Goal: Task Accomplishment & Management: Use online tool/utility

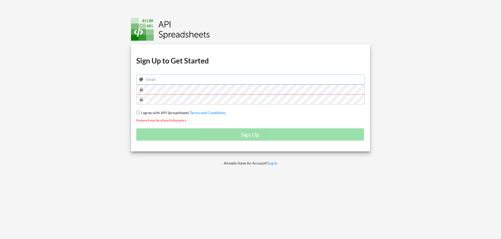
click at [166, 80] on input "email" at bounding box center [250, 80] width 229 height 10
click at [179, 80] on input "email" at bounding box center [250, 80] width 229 height 10
type input "alegole@gmail.com"
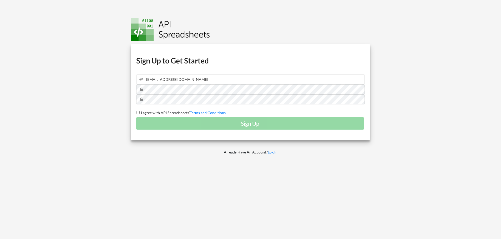
drag, startPoint x: 138, startPoint y: 112, endPoint x: 151, endPoint y: 126, distance: 19.3
click at [138, 111] on input "I agree with API Spreadsheets' Terms and Conditions" at bounding box center [137, 112] width 3 height 3
checkbox input "true"
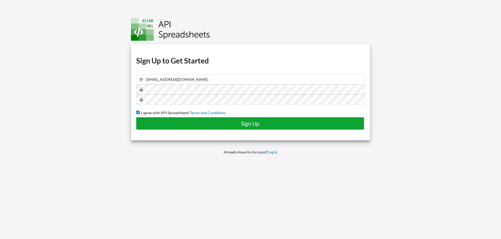
click at [153, 125] on h4 "Sign Up" at bounding box center [250, 123] width 217 height 7
checkbox input "false"
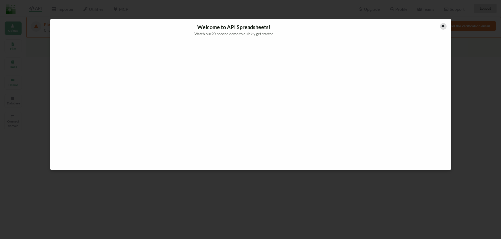
click at [442, 25] on icon at bounding box center [442, 25] width 4 height 4
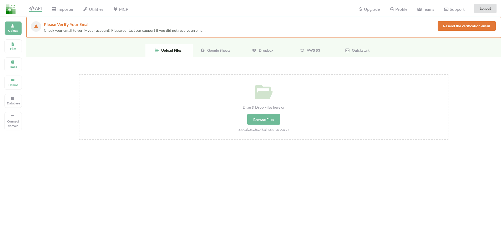
click at [206, 48] on span "Google Sheets" at bounding box center [217, 50] width 25 height 4
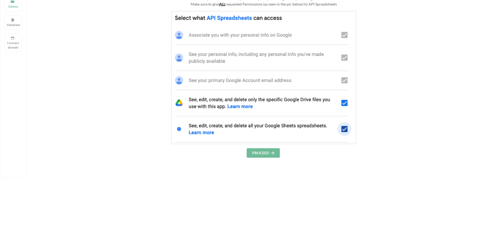
scroll to position [79, 0]
click at [261, 156] on button "PROCEED" at bounding box center [262, 152] width 33 height 9
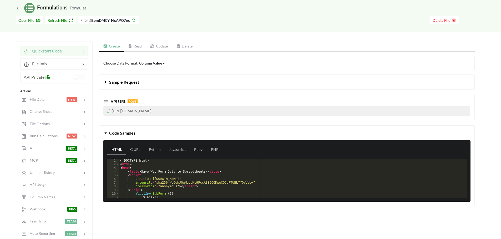
scroll to position [26, 0]
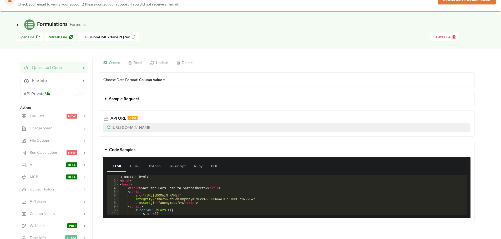
drag, startPoint x: 220, startPoint y: 126, endPoint x: 103, endPoint y: 130, distance: 116.5
click at [103, 130] on p "[URL][DOMAIN_NAME]" at bounding box center [286, 127] width 367 height 9
copy p "[URL][DOMAIN_NAME]"
click at [136, 64] on link "Read" at bounding box center [135, 63] width 22 height 11
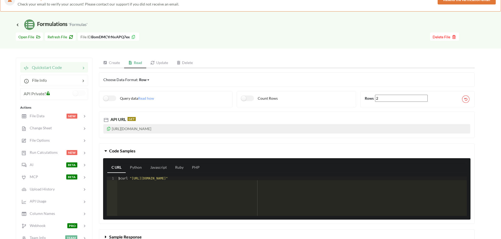
click at [160, 64] on link "Update" at bounding box center [159, 63] width 26 height 11
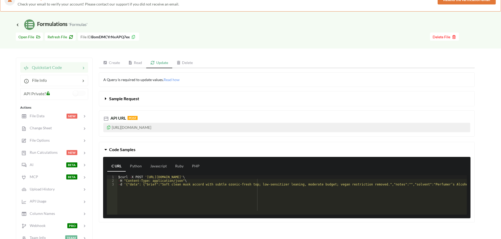
click at [135, 64] on link "Read" at bounding box center [135, 63] width 22 height 11
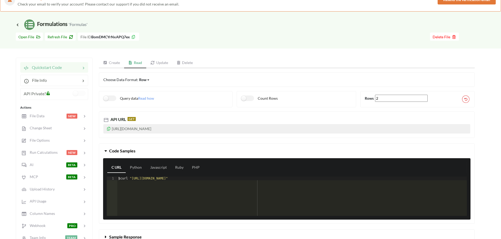
click at [108, 64] on link "Create" at bounding box center [111, 63] width 25 height 11
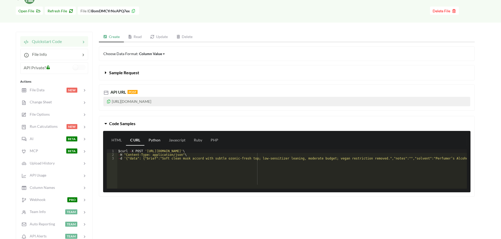
scroll to position [53, 0]
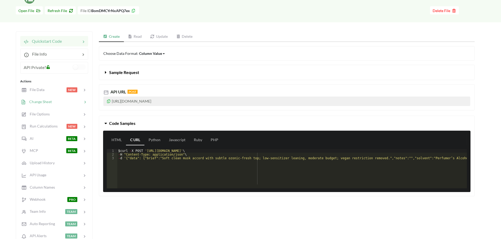
click at [61, 102] on div at bounding box center [67, 102] width 30 height 6
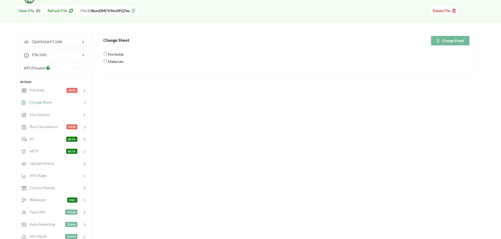
click at [111, 61] on span "Materials" at bounding box center [115, 61] width 17 height 11
click at [107, 61] on input "Materials" at bounding box center [104, 60] width 3 height 3
radio input "true"
click at [446, 40] on button "Change Sheet" at bounding box center [450, 40] width 38 height 9
click at [30, 140] on span "AI" at bounding box center [29, 139] width 7 height 4
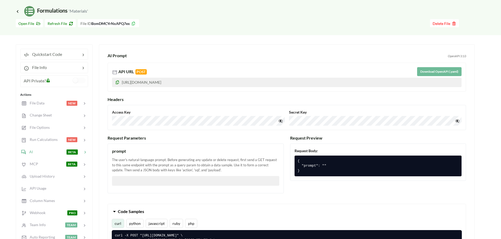
scroll to position [26, 0]
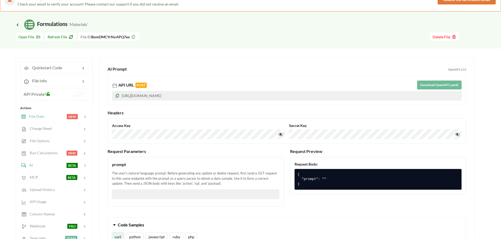
click at [40, 118] on span "File Data" at bounding box center [35, 116] width 18 height 4
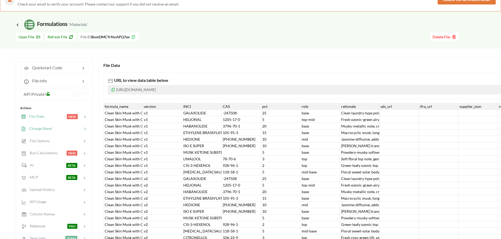
click at [42, 128] on span "Change Sheet" at bounding box center [39, 128] width 26 height 4
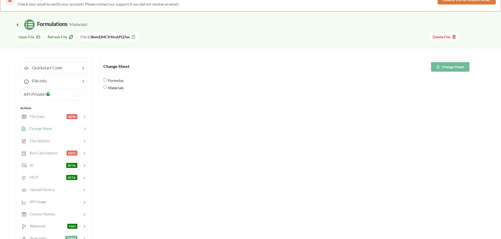
click at [114, 81] on span "Formulas" at bounding box center [115, 80] width 17 height 11
click at [107, 81] on input "Formulas" at bounding box center [104, 79] width 3 height 3
radio input "true"
click at [458, 69] on button "Change Sheet" at bounding box center [450, 66] width 38 height 9
click at [44, 69] on span "Quickstart Code" at bounding box center [45, 67] width 33 height 5
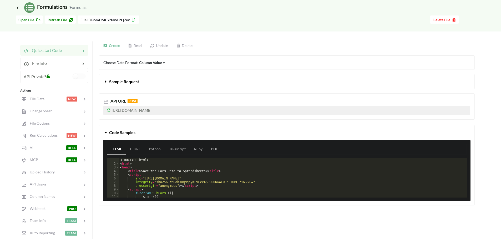
scroll to position [53, 0]
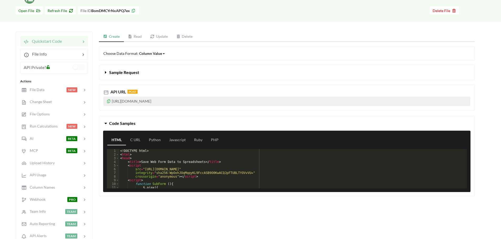
click at [136, 37] on link "Read" at bounding box center [135, 37] width 22 height 11
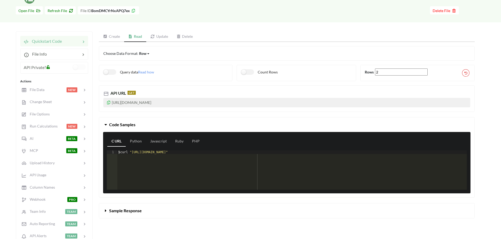
click at [113, 38] on link "Create" at bounding box center [111, 37] width 25 height 11
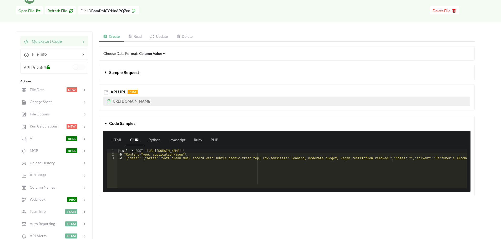
click at [132, 40] on link "Read" at bounding box center [135, 37] width 22 height 11
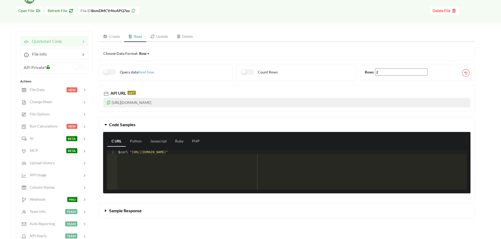
drag, startPoint x: 219, startPoint y: 102, endPoint x: 102, endPoint y: 104, distance: 117.2
click at [102, 104] on div "API URL GET https://api.apispreadsheets.com/data/BomDMCYrNxAPQ7ex/" at bounding box center [287, 98] width 376 height 26
copy p "[URL][DOMAIN_NAME]"
click at [47, 100] on span "Change Sheet" at bounding box center [39, 102] width 26 height 4
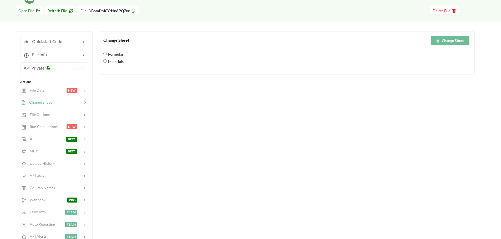
click at [114, 62] on span "Materials" at bounding box center [115, 61] width 17 height 11
click at [107, 62] on input "Materials" at bounding box center [104, 60] width 3 height 3
radio input "true"
click at [455, 39] on button "Change Sheet" at bounding box center [450, 40] width 38 height 9
click at [50, 43] on span "Quickstart Code" at bounding box center [45, 41] width 33 height 5
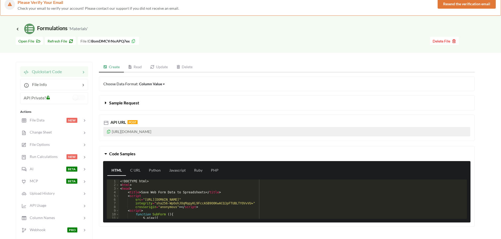
scroll to position [0, 0]
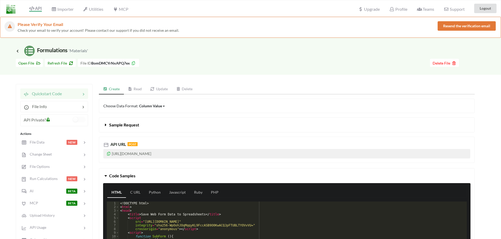
click at [139, 90] on link "Read" at bounding box center [135, 89] width 22 height 11
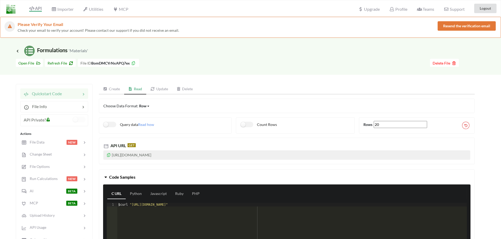
drag, startPoint x: 215, startPoint y: 155, endPoint x: 113, endPoint y: 153, distance: 102.5
click at [103, 157] on div "API URL GET https://api.apispreadsheets.com/data/BomDMCYrNxAPQ7ex/" at bounding box center [287, 151] width 376 height 26
copy p "[URL][DOMAIN_NAME]"
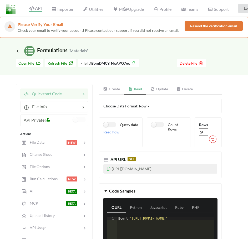
click at [161, 90] on link "Update" at bounding box center [159, 89] width 26 height 11
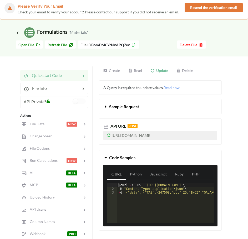
scroll to position [26, 0]
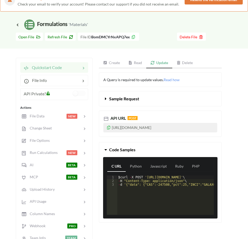
click at [190, 126] on p "[URL][DOMAIN_NAME]" at bounding box center [160, 127] width 114 height 9
drag, startPoint x: 212, startPoint y: 128, endPoint x: 106, endPoint y: 129, distance: 105.6
click at [106, 129] on p "[URL][DOMAIN_NAME]" at bounding box center [160, 127] width 114 height 9
click at [116, 65] on link "Create" at bounding box center [111, 63] width 25 height 11
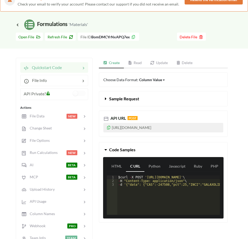
click at [139, 65] on link "Read" at bounding box center [135, 63] width 22 height 11
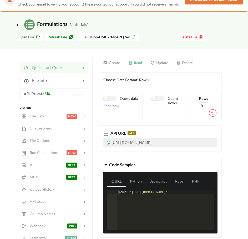
click at [161, 65] on link "Update" at bounding box center [159, 63] width 26 height 11
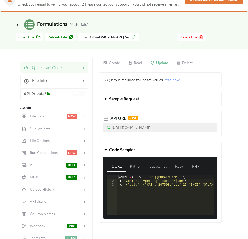
click at [207, 128] on p "[URL][DOMAIN_NAME]" at bounding box center [160, 127] width 114 height 9
click at [210, 128] on p "[URL][DOMAIN_NAME]" at bounding box center [160, 127] width 114 height 9
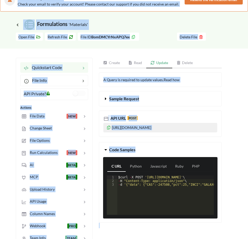
click at [210, 129] on p "[URL][DOMAIN_NAME]" at bounding box center [160, 127] width 114 height 9
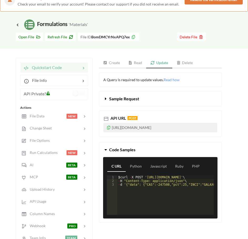
click at [213, 128] on p "[URL][DOMAIN_NAME]" at bounding box center [160, 127] width 114 height 9
click at [209, 128] on p "[URL][DOMAIN_NAME]" at bounding box center [160, 127] width 114 height 9
copy p "[URL][DOMAIN_NAME]"
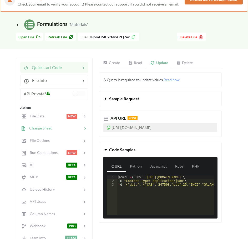
click at [43, 130] on span "Change Sheet" at bounding box center [39, 128] width 26 height 4
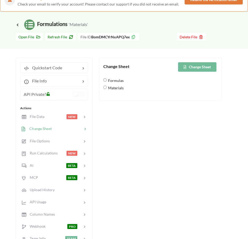
click at [118, 81] on span "Formulas" at bounding box center [115, 80] width 17 height 11
click at [107, 81] on input "Formulas" at bounding box center [104, 79] width 3 height 3
radio input "true"
click at [201, 67] on button "Change Sheet" at bounding box center [197, 66] width 38 height 9
click at [115, 88] on span "Materials" at bounding box center [115, 87] width 17 height 11
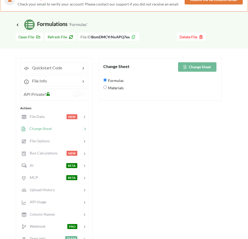
click at [107, 88] on input "Materials" at bounding box center [104, 87] width 3 height 3
radio input "true"
click at [204, 66] on button "Change Sheet" at bounding box center [197, 66] width 38 height 9
click at [119, 80] on span "Formulas" at bounding box center [115, 80] width 17 height 11
click at [107, 80] on input "Formulas" at bounding box center [104, 79] width 3 height 3
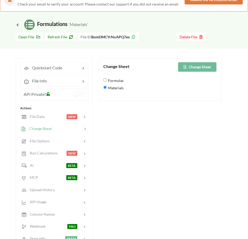
radio input "true"
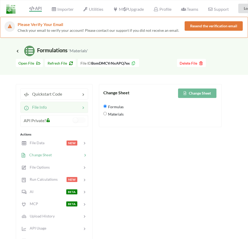
click at [60, 109] on div at bounding box center [64, 107] width 34 height 6
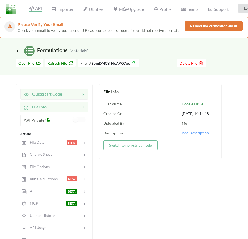
click at [61, 92] on span "Quickstart Code" at bounding box center [45, 93] width 33 height 5
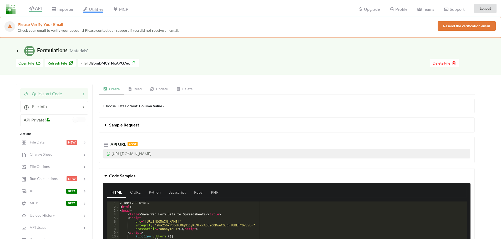
click at [97, 11] on span "Utilities" at bounding box center [93, 10] width 20 height 6
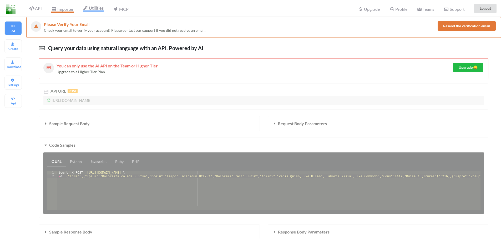
click at [65, 7] on span "Importer" at bounding box center [62, 10] width 22 height 6
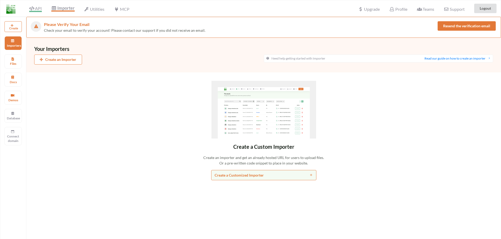
click at [34, 7] on icon at bounding box center [31, 8] width 5 height 4
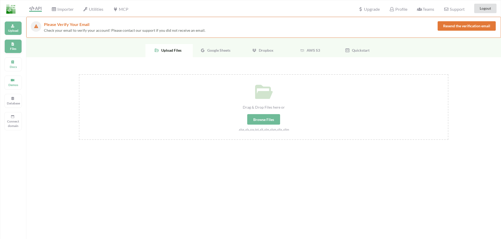
click at [15, 47] on p "Files" at bounding box center [13, 49] width 13 height 4
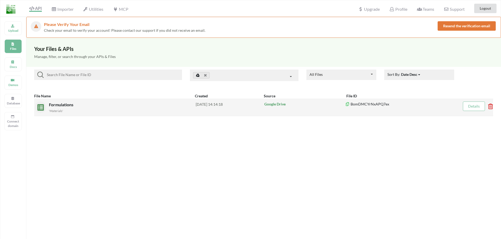
click at [468, 106] on link "Details" at bounding box center [474, 106] width 12 height 4
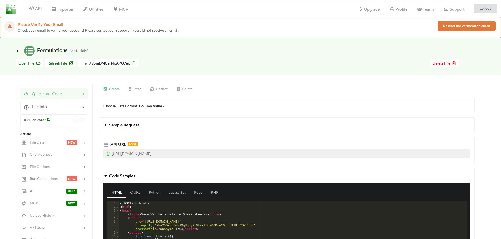
click at [139, 90] on link "Read" at bounding box center [135, 89] width 22 height 11
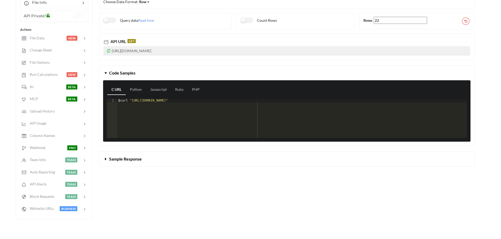
scroll to position [105, 0]
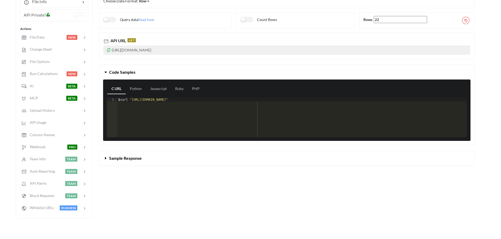
click at [114, 158] on span "Sample Response" at bounding box center [125, 158] width 33 height 5
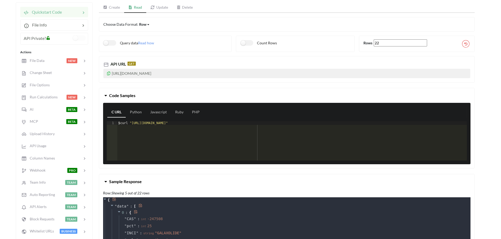
scroll to position [79, 0]
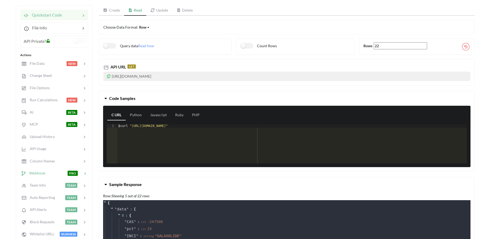
click at [48, 174] on div at bounding box center [56, 174] width 22 height 6
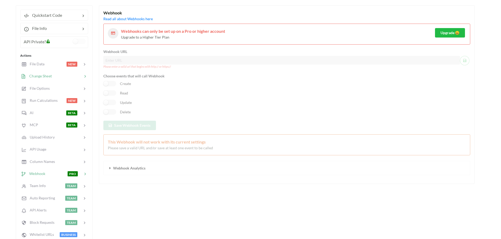
click at [40, 78] on span "Change Sheet" at bounding box center [39, 76] width 26 height 4
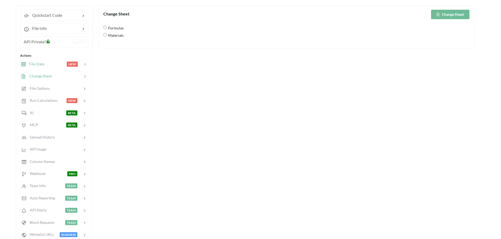
click at [41, 64] on span "File Data" at bounding box center [35, 64] width 18 height 4
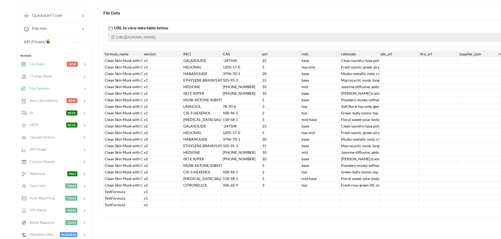
click at [41, 89] on span "File Options" at bounding box center [38, 88] width 24 height 4
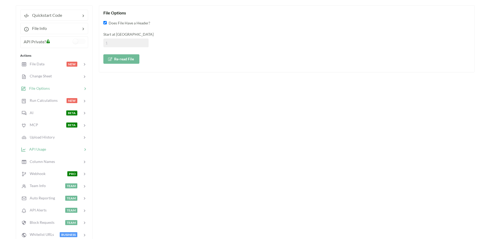
click at [48, 152] on div at bounding box center [64, 150] width 36 height 6
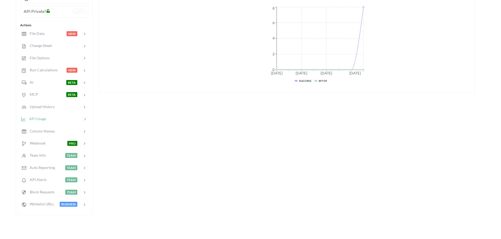
scroll to position [0, 0]
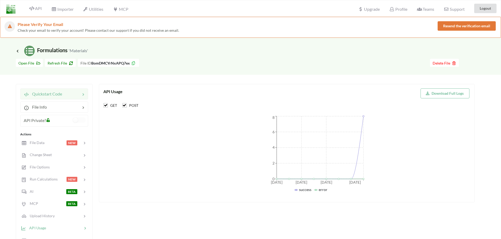
click at [54, 94] on span "Quickstart Code" at bounding box center [45, 93] width 33 height 5
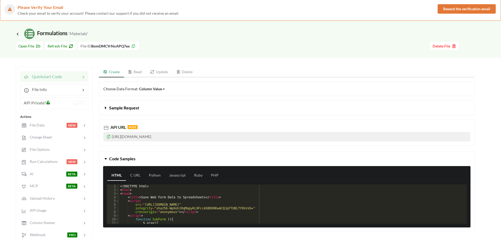
scroll to position [26, 0]
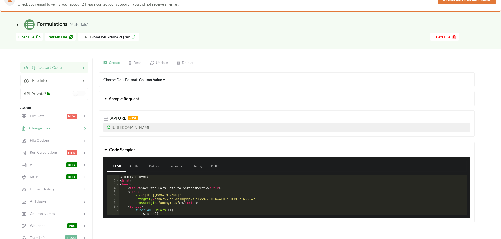
click at [42, 128] on span "Change Sheet" at bounding box center [39, 128] width 26 height 4
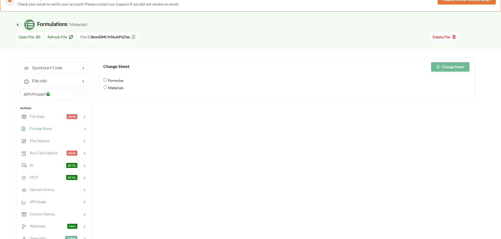
click at [114, 79] on span "Formulas" at bounding box center [115, 80] width 17 height 11
click at [107, 79] on input "Formulas" at bounding box center [104, 79] width 3 height 3
radio input "true"
click at [454, 67] on button "Change Sheet" at bounding box center [450, 66] width 38 height 9
click at [119, 90] on span "Materials" at bounding box center [115, 87] width 17 height 11
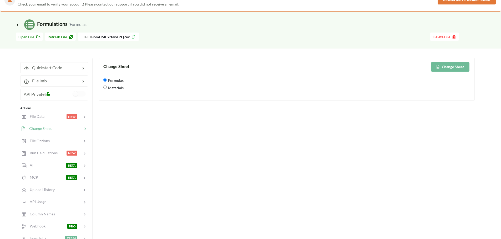
click at [107, 89] on input "Materials" at bounding box center [104, 87] width 3 height 3
radio input "true"
click at [451, 66] on button "Change Sheet" at bounding box center [450, 66] width 38 height 9
click at [115, 82] on div "Change Sheet Change Sheet Formulas Materials" at bounding box center [286, 77] width 367 height 30
click at [105, 80] on input "Formulas" at bounding box center [104, 79] width 3 height 3
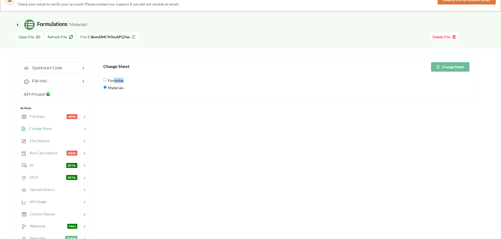
radio input "true"
click at [460, 67] on button "Change Sheet" at bounding box center [450, 66] width 38 height 9
click at [37, 37] on icon at bounding box center [37, 36] width 4 height 4
click at [45, 129] on span "Change Sheet" at bounding box center [39, 128] width 26 height 4
click at [50, 84] on div "File Info" at bounding box center [54, 80] width 68 height 11
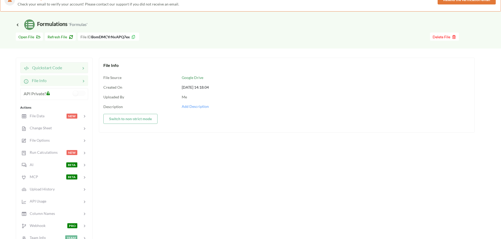
click at [47, 65] on div "Quickstart Code" at bounding box center [43, 68] width 38 height 6
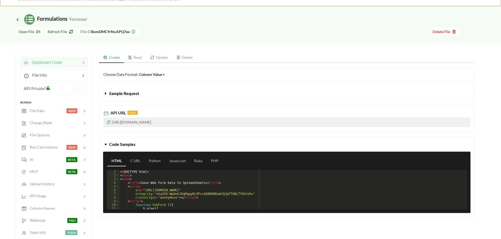
scroll to position [0, 0]
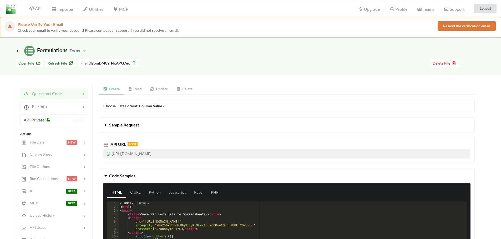
drag, startPoint x: 219, startPoint y: 75, endPoint x: 216, endPoint y: 75, distance: 3.2
click at [219, 75] on div "Icon Link Formulations 'Formulas' Go To Files page Download hidden Open File Re…" at bounding box center [250, 184] width 501 height 292
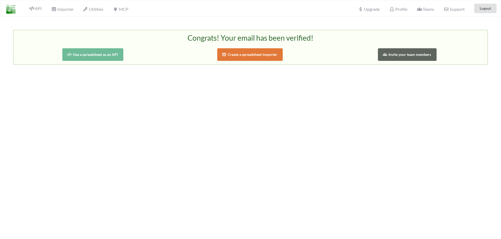
click at [88, 54] on button "Use a spreadsheet as an API" at bounding box center [92, 54] width 61 height 13
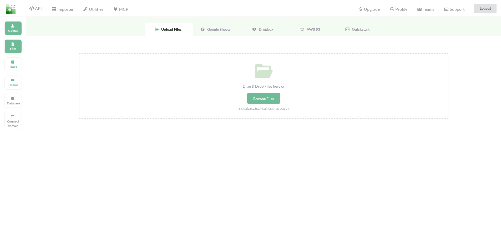
click at [18, 47] on p "Files" at bounding box center [13, 49] width 13 height 4
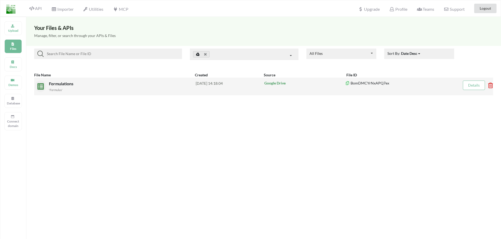
click at [59, 86] on span "Formulations" at bounding box center [61, 83] width 25 height 5
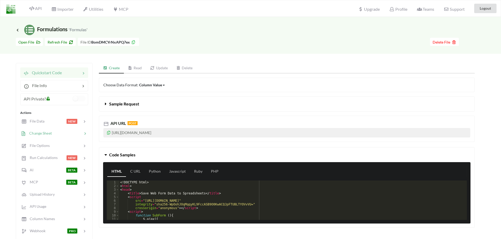
click at [42, 135] on span "Change Sheet" at bounding box center [39, 133] width 26 height 4
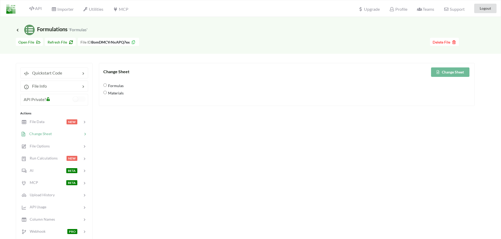
click at [117, 88] on span "Materials" at bounding box center [115, 93] width 17 height 11
click at [107, 91] on input "Materials" at bounding box center [104, 92] width 3 height 3
radio input "true"
click at [115, 85] on span "Formulas" at bounding box center [115, 85] width 17 height 11
click at [107, 85] on input "Formulas" at bounding box center [104, 85] width 3 height 3
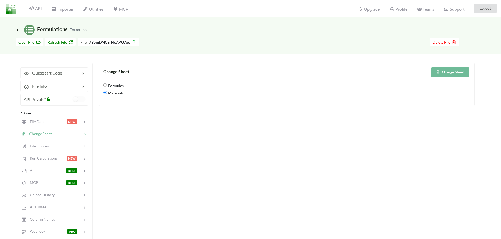
radio input "true"
click at [455, 72] on button "Change Sheet" at bounding box center [450, 72] width 38 height 9
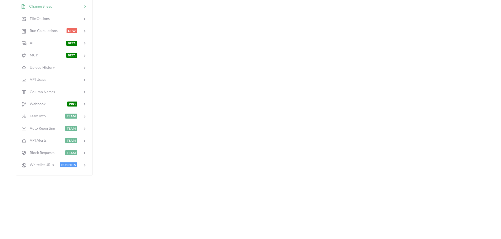
scroll to position [131, 0]
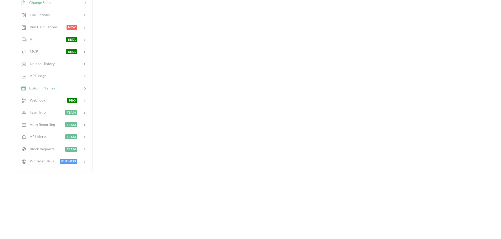
click at [50, 89] on span "Column Names" at bounding box center [40, 88] width 29 height 4
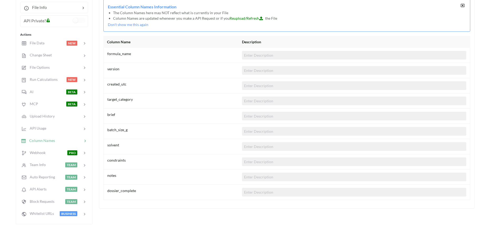
scroll to position [105, 0]
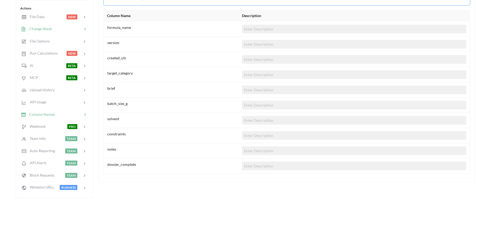
click at [44, 30] on span "Change Sheet" at bounding box center [39, 29] width 26 height 4
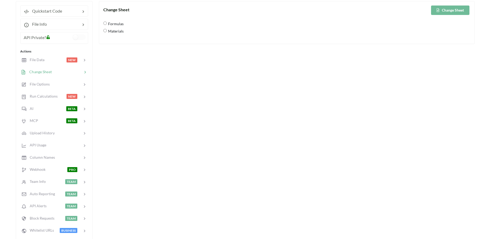
scroll to position [0, 0]
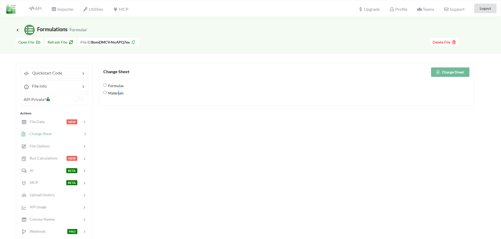
click at [119, 93] on span "Materials" at bounding box center [115, 93] width 17 height 11
click at [105, 93] on input "Materials" at bounding box center [104, 92] width 3 height 3
radio input "true"
click at [448, 74] on button "Change Sheet" at bounding box center [450, 72] width 38 height 9
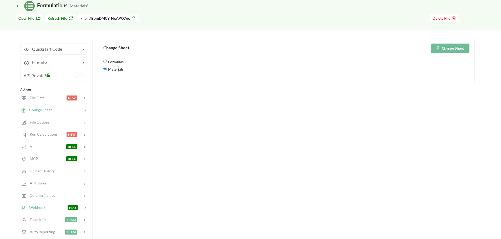
scroll to position [53, 0]
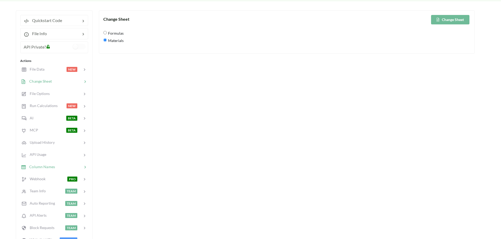
click at [43, 164] on div "Column Names" at bounding box center [38, 167] width 34 height 6
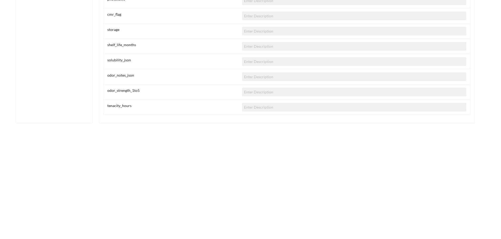
scroll to position [342, 0]
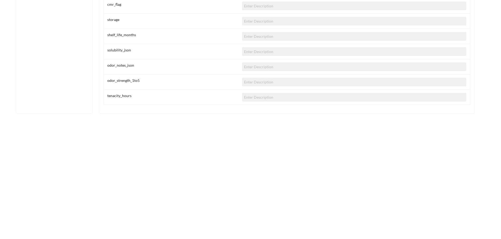
click at [258, 99] on input at bounding box center [354, 97] width 224 height 9
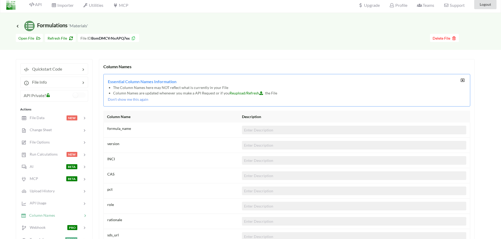
scroll to position [0, 0]
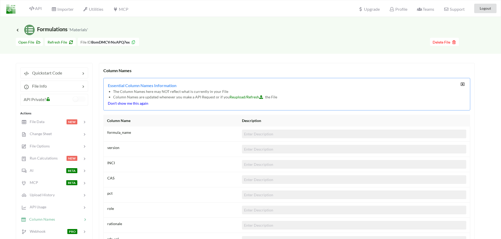
click at [129, 103] on p "Don't show me this again" at bounding box center [284, 103] width 352 height 5
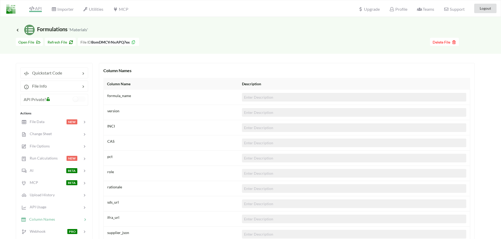
click at [40, 6] on span "API" at bounding box center [35, 9] width 13 height 6
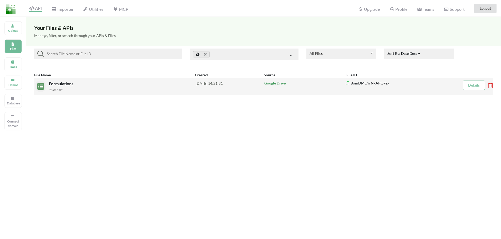
click at [72, 86] on span "Formulations" at bounding box center [61, 83] width 25 height 5
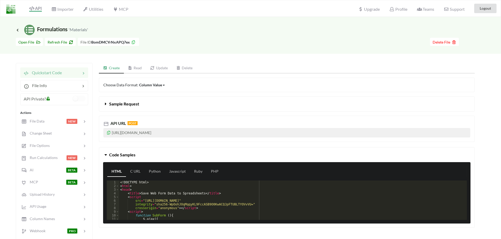
click at [118, 105] on span "Sample Request" at bounding box center [124, 103] width 30 height 5
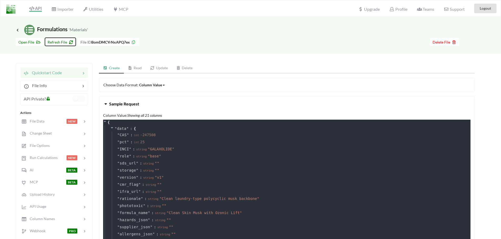
click at [72, 41] on icon at bounding box center [70, 42] width 4 height 4
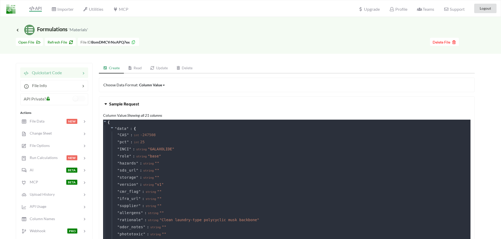
click at [139, 67] on link "Read" at bounding box center [135, 68] width 22 height 11
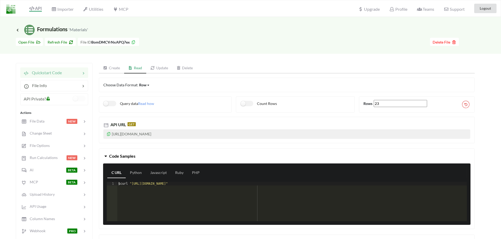
click at [157, 68] on link "Update" at bounding box center [159, 68] width 26 height 11
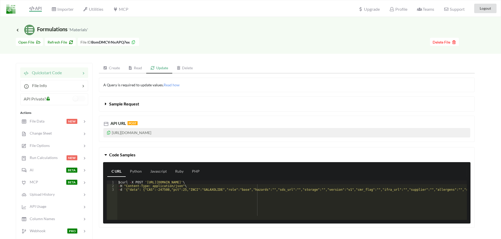
click at [135, 66] on link "Read" at bounding box center [135, 68] width 22 height 11
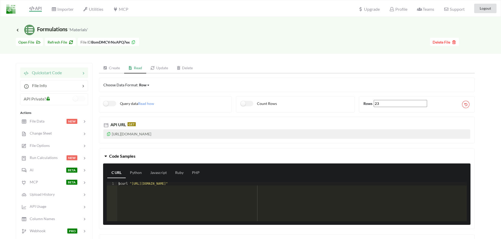
click at [111, 67] on link "Create" at bounding box center [111, 68] width 25 height 11
